Goal: Navigation & Orientation: Understand site structure

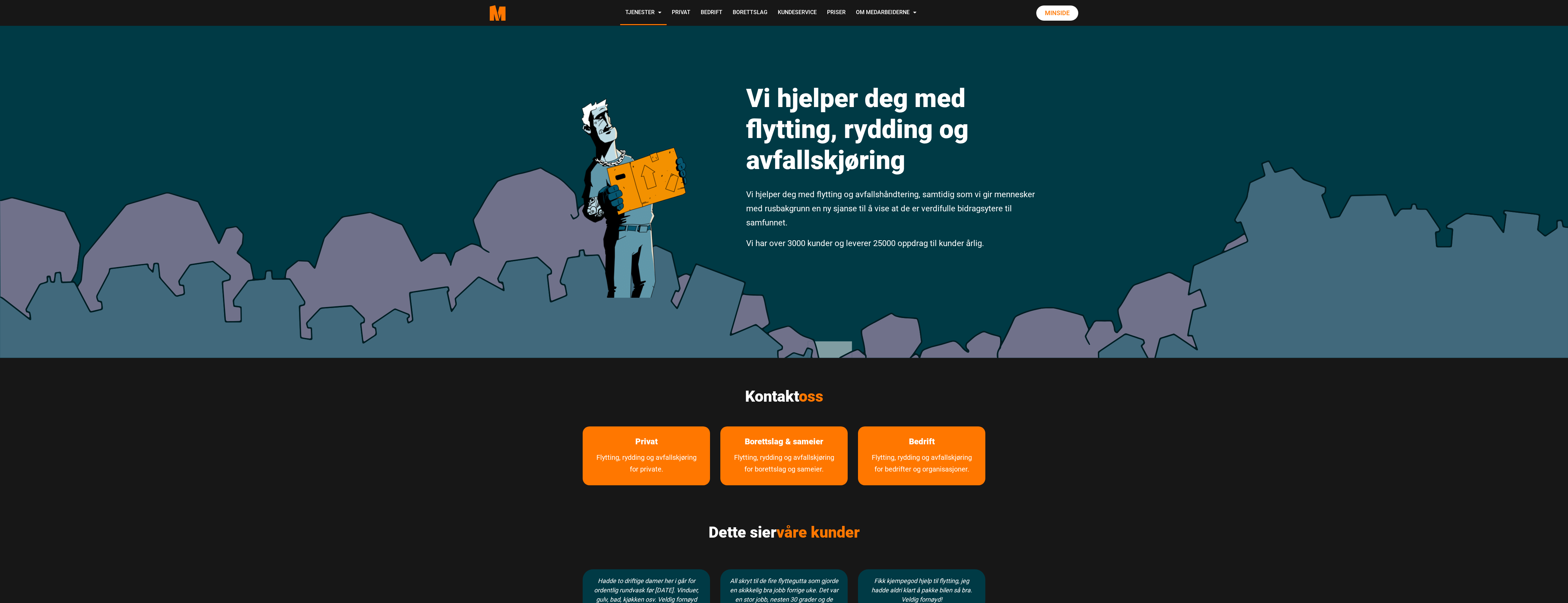
drag, startPoint x: 636, startPoint y: 169, endPoint x: 1098, endPoint y: 172, distance: 462.0
click at [1098, 172] on div "Vi hjelper deg med flytting, rydding og avfallskjøring Vi hjelper deg med flytt…" at bounding box center [784, 192] width 1568 height 332
click at [686, 13] on link "Privat" at bounding box center [681, 13] width 29 height 24
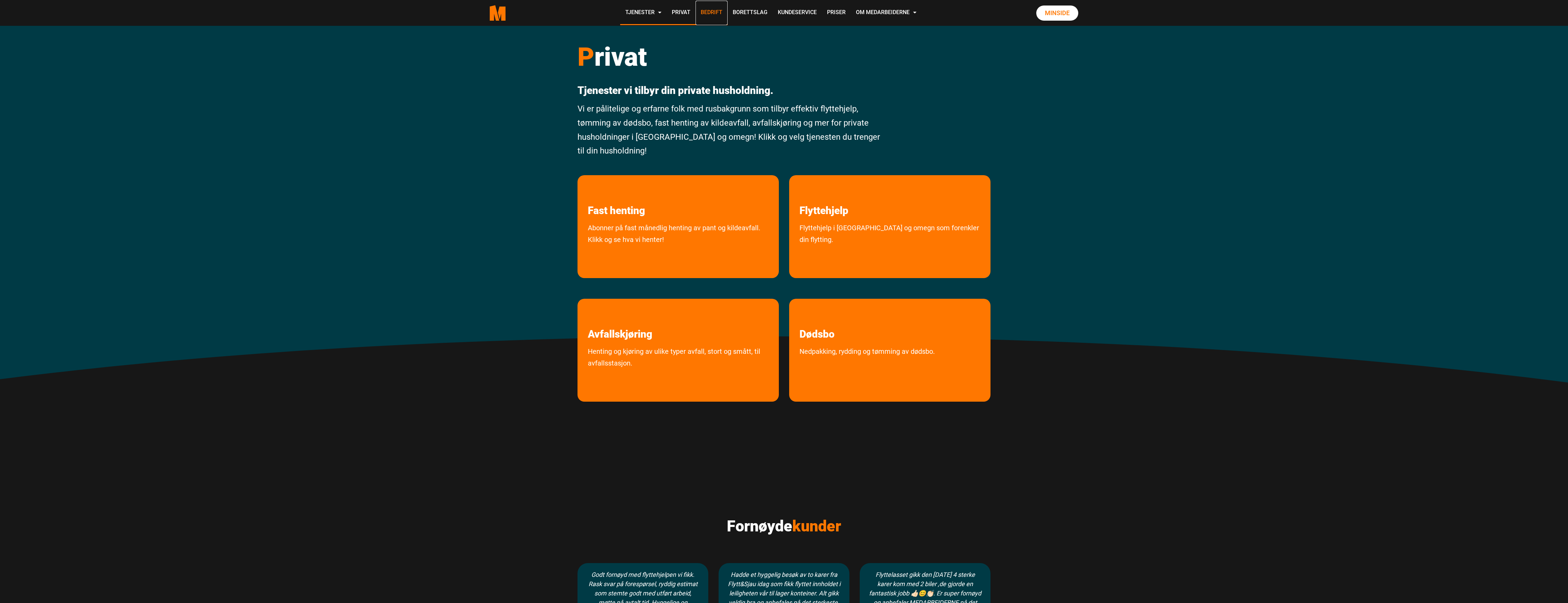
click at [706, 17] on link "Bedrift" at bounding box center [712, 13] width 32 height 24
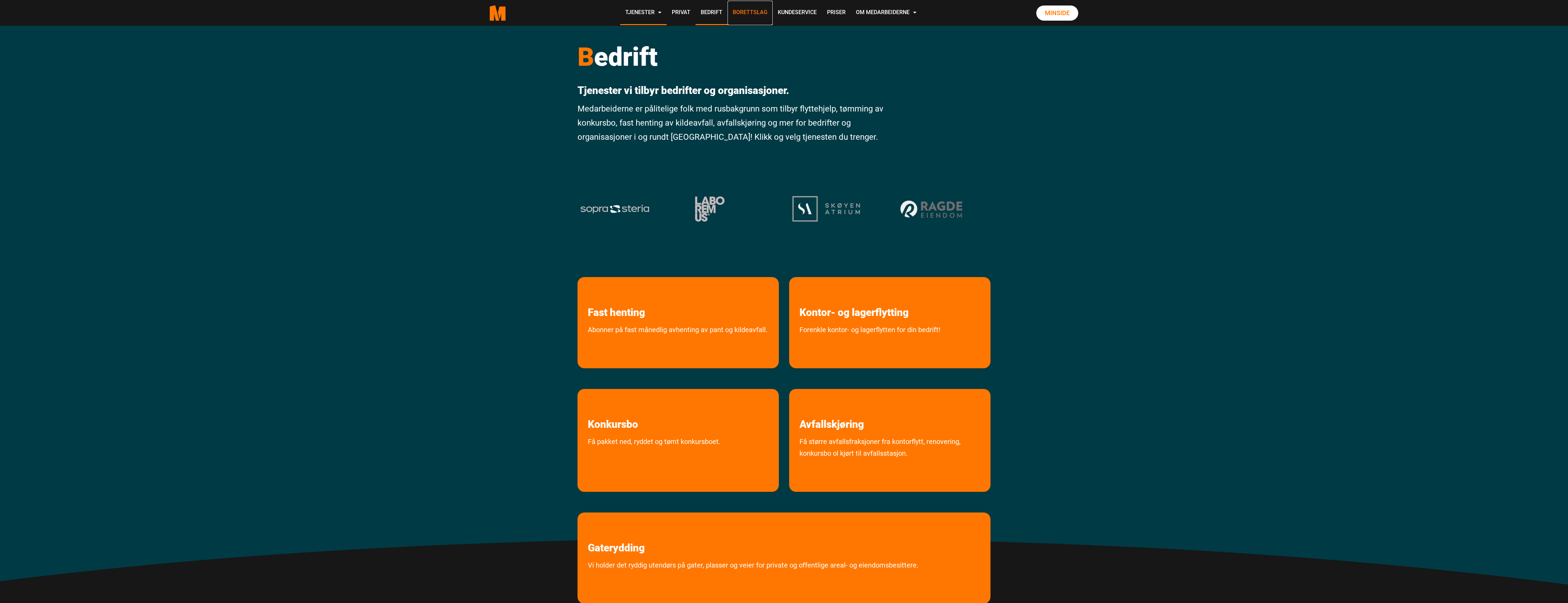
click at [751, 16] on link "Borettslag" at bounding box center [750, 13] width 45 height 24
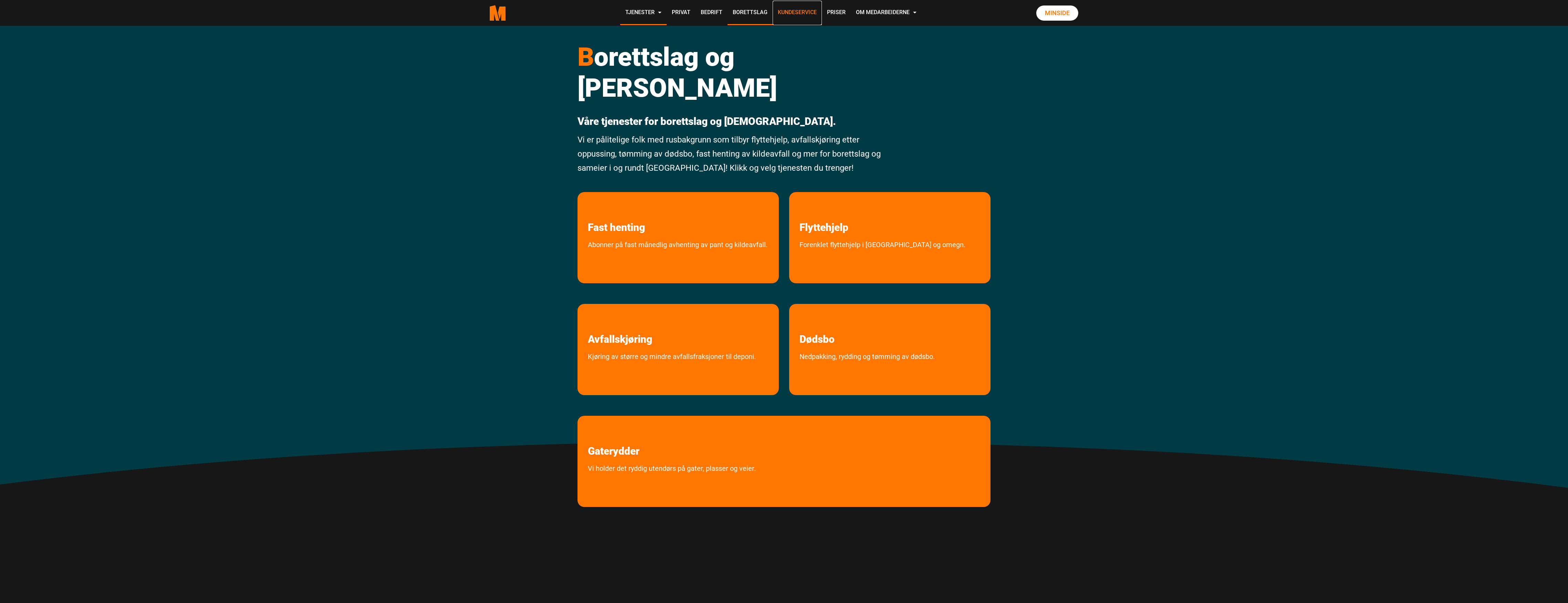
click at [800, 16] on link "Kundeservice" at bounding box center [797, 13] width 49 height 24
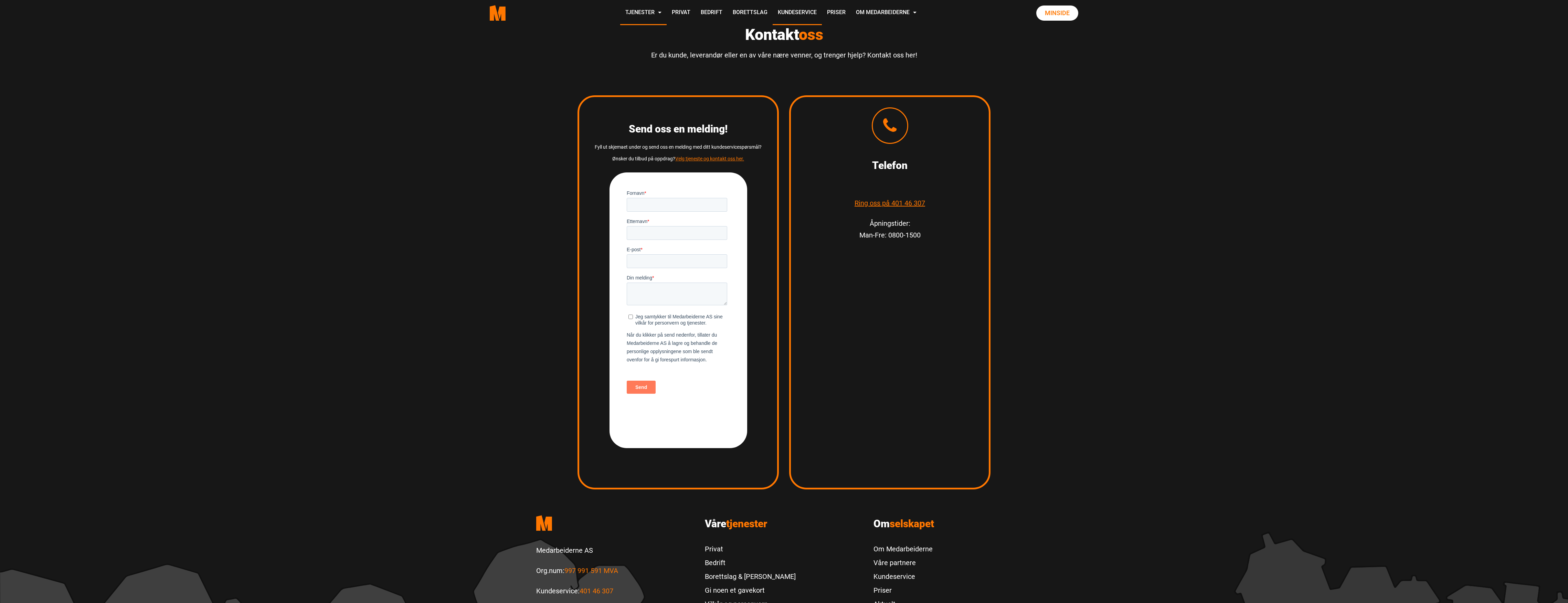
scroll to position [995, 0]
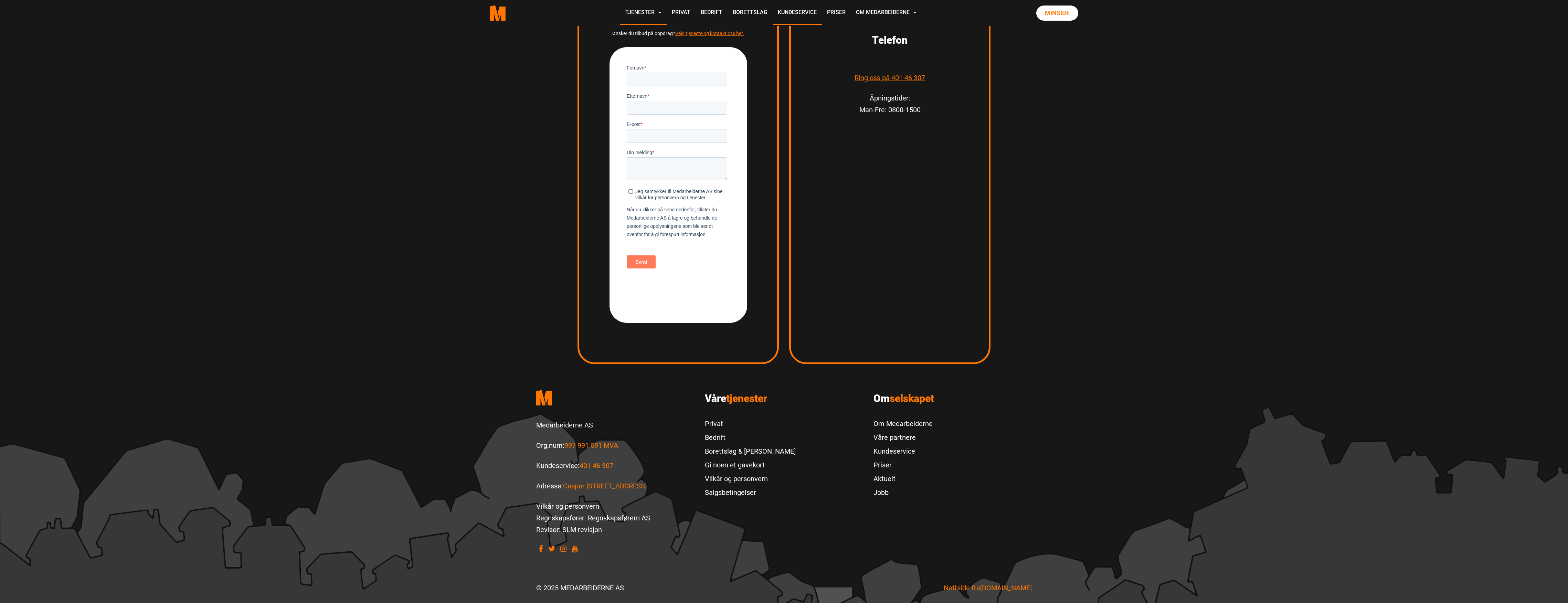
click at [1269, 459] on footer ".cls-1{filter:url(#drop-shadow-2)}.cls-1,.cls-2{fill:#ff7700;stroke-width:0px}.…" at bounding box center [784, 489] width 1568 height 229
drag, startPoint x: 1269, startPoint y: 458, endPoint x: 1187, endPoint y: 342, distance: 142.1
click at [1188, 343] on div "Kontakt oss Er du kunde, leverandør eller en av våre nære venner, og trenger hj…" at bounding box center [784, 113] width 1568 height 491
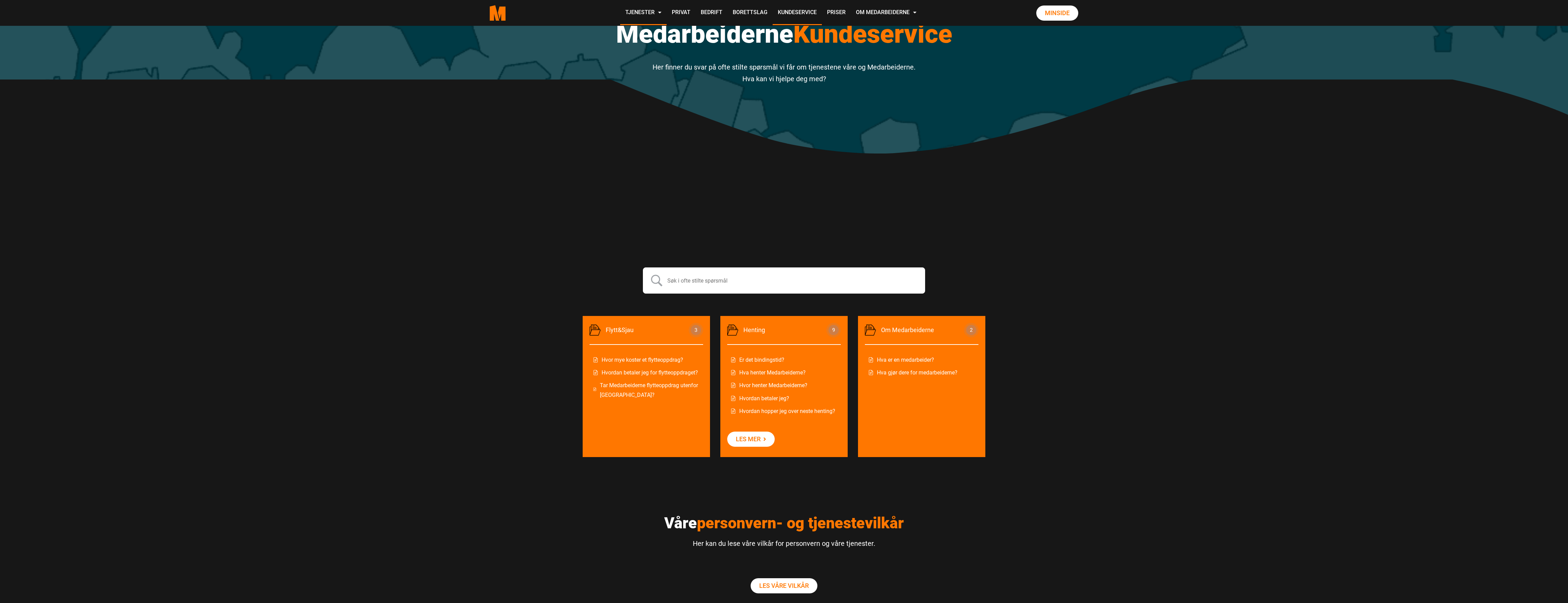
scroll to position [0, 0]
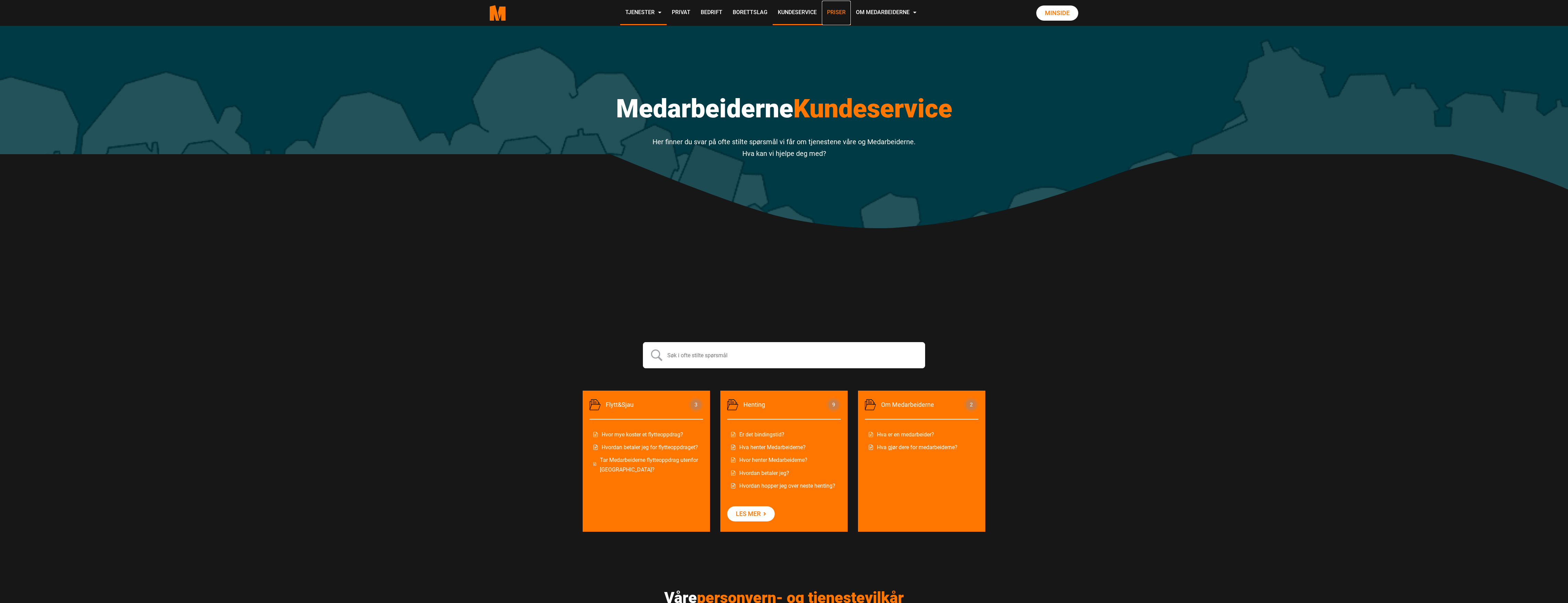
click at [833, 15] on link "Priser" at bounding box center [836, 13] width 29 height 24
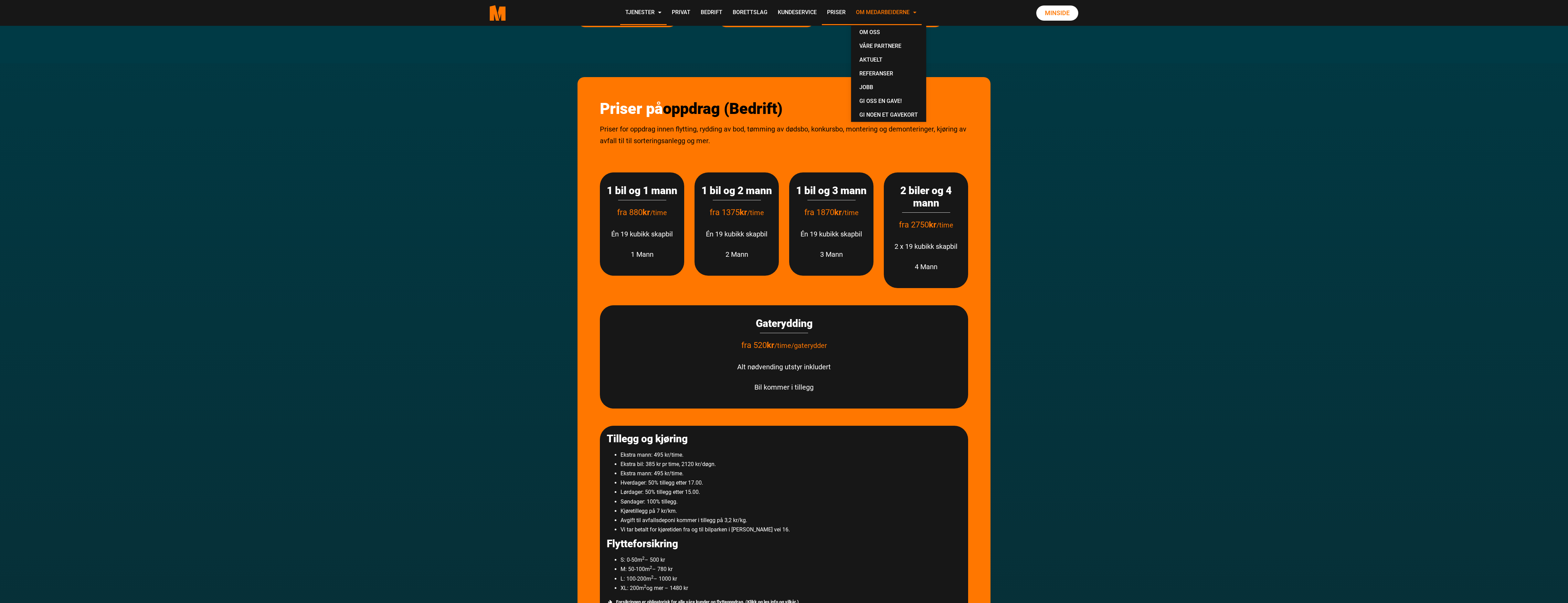
scroll to position [78, 0]
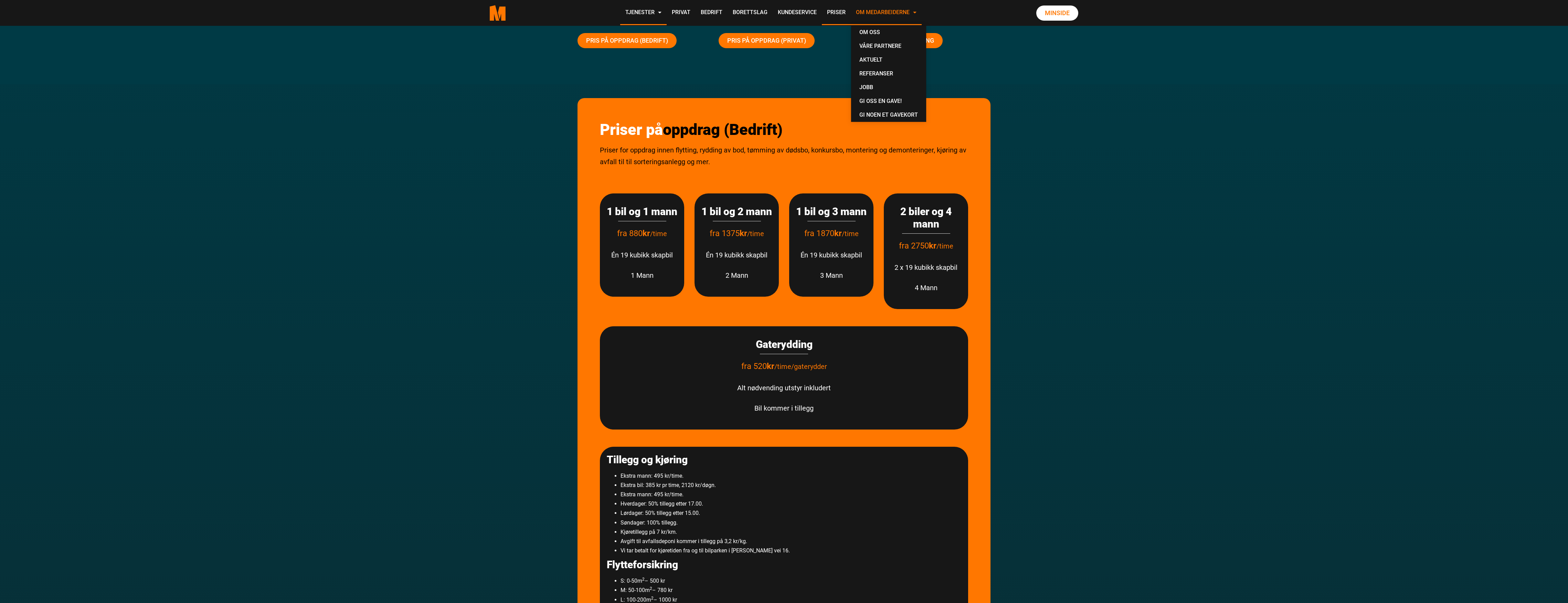
click at [906, 10] on link "Om Medarbeiderne" at bounding box center [886, 13] width 71 height 24
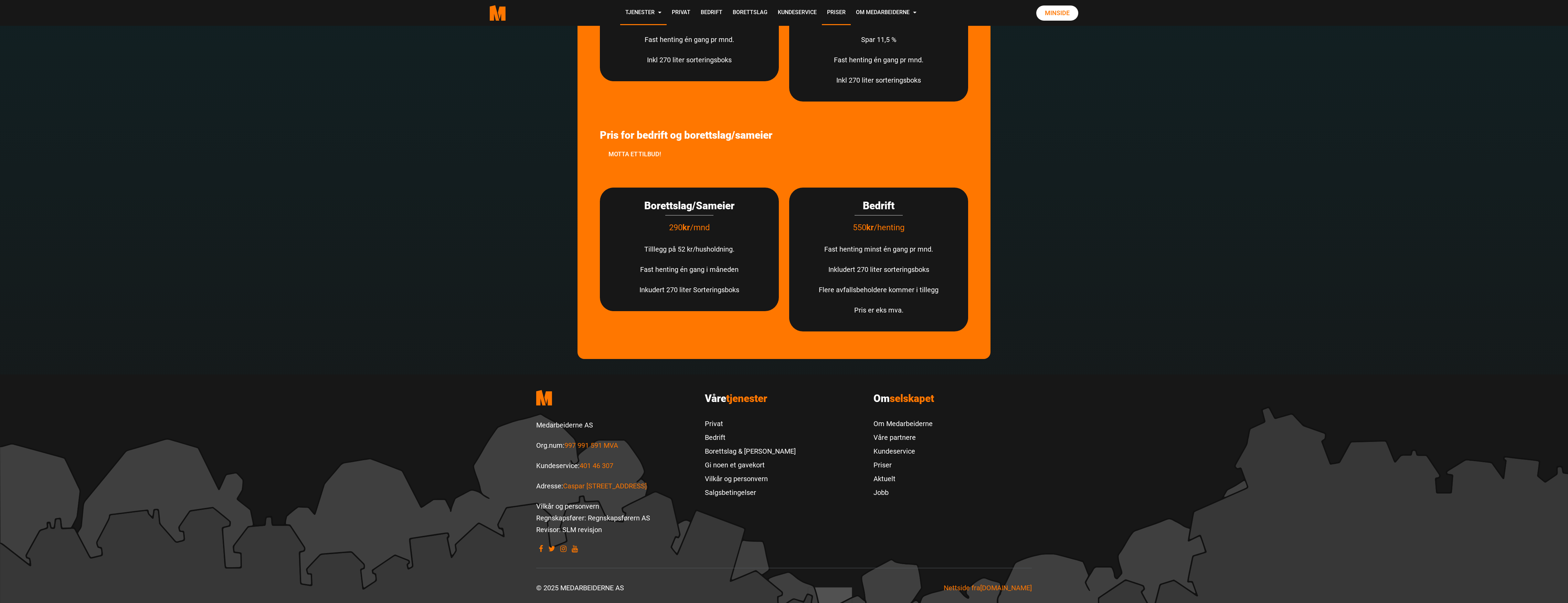
scroll to position [1868, 0]
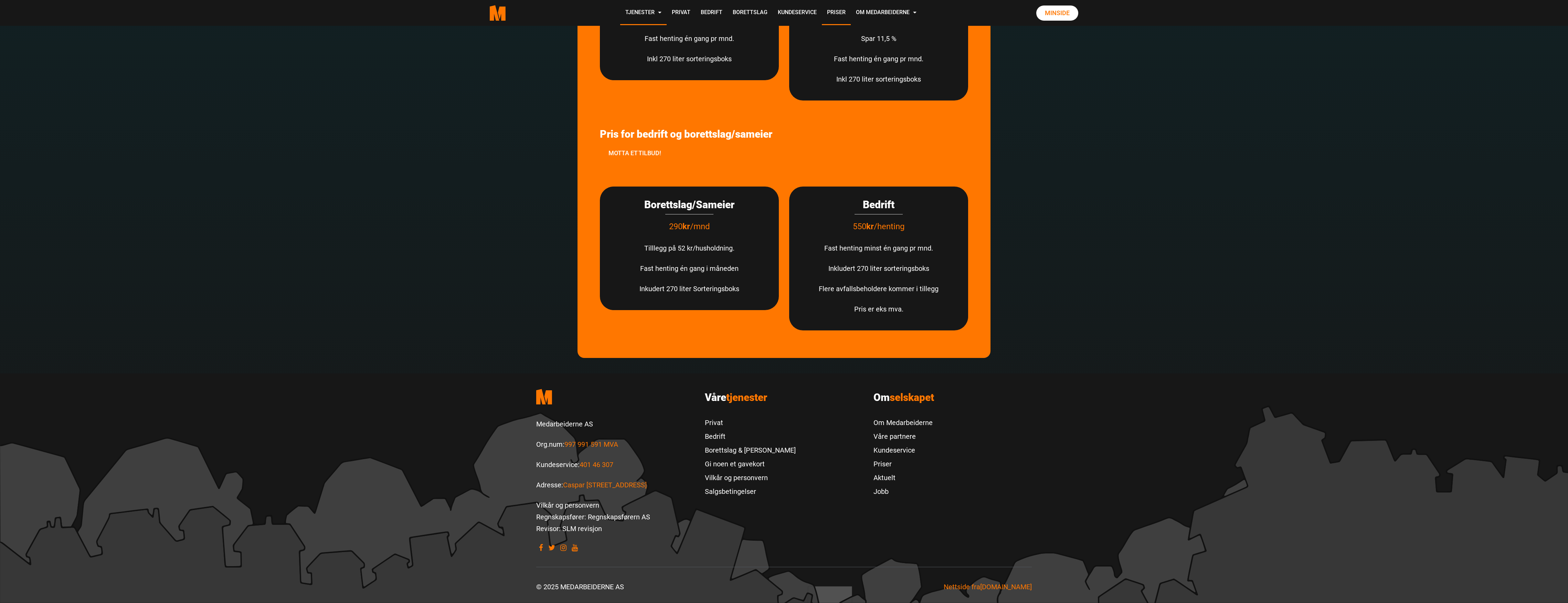
click at [387, 498] on footer ".cls-1{filter:url(#drop-shadow-2)}.cls-1,.cls-2{fill:#ff7700;stroke-width:0px}.…" at bounding box center [784, 487] width 1568 height 229
drag, startPoint x: 1269, startPoint y: 490, endPoint x: 1265, endPoint y: 487, distance: 5.0
drag, startPoint x: 1265, startPoint y: 487, endPoint x: 1216, endPoint y: 458, distance: 56.9
click at [1217, 459] on footer ".cls-1{filter:url(#drop-shadow-2)}.cls-1,.cls-2{fill:#ff7700;stroke-width:0px}.…" at bounding box center [784, 487] width 1568 height 229
